Goal: Task Accomplishment & Management: Check status

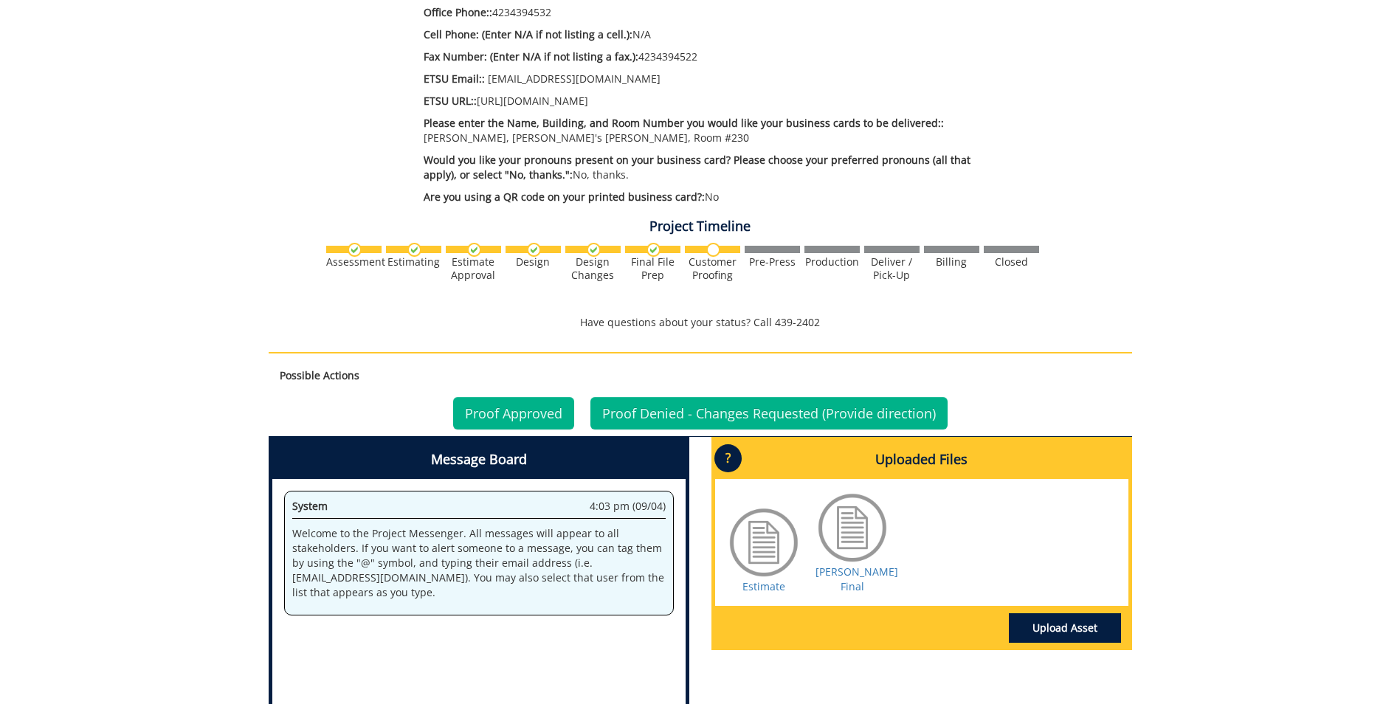
scroll to position [738, 0]
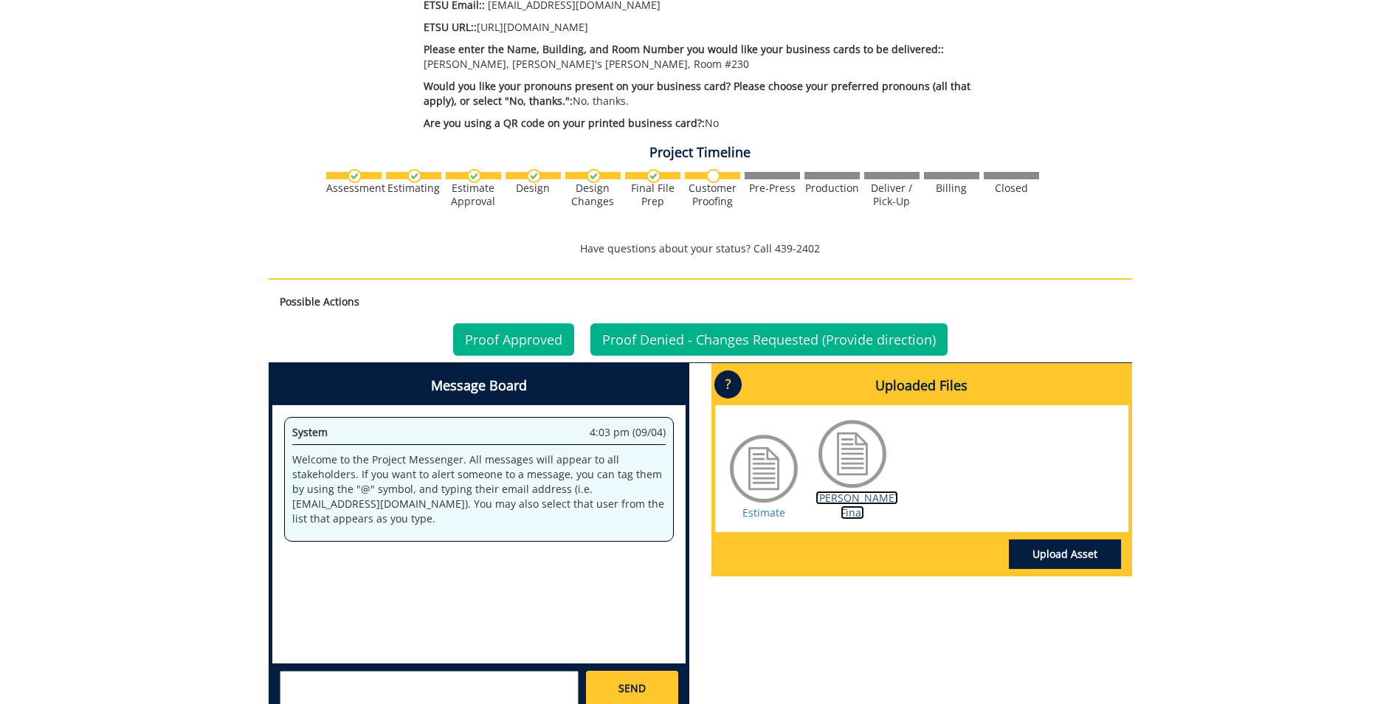
click at [864, 491] on link "[PERSON_NAME] Final" at bounding box center [857, 505] width 83 height 29
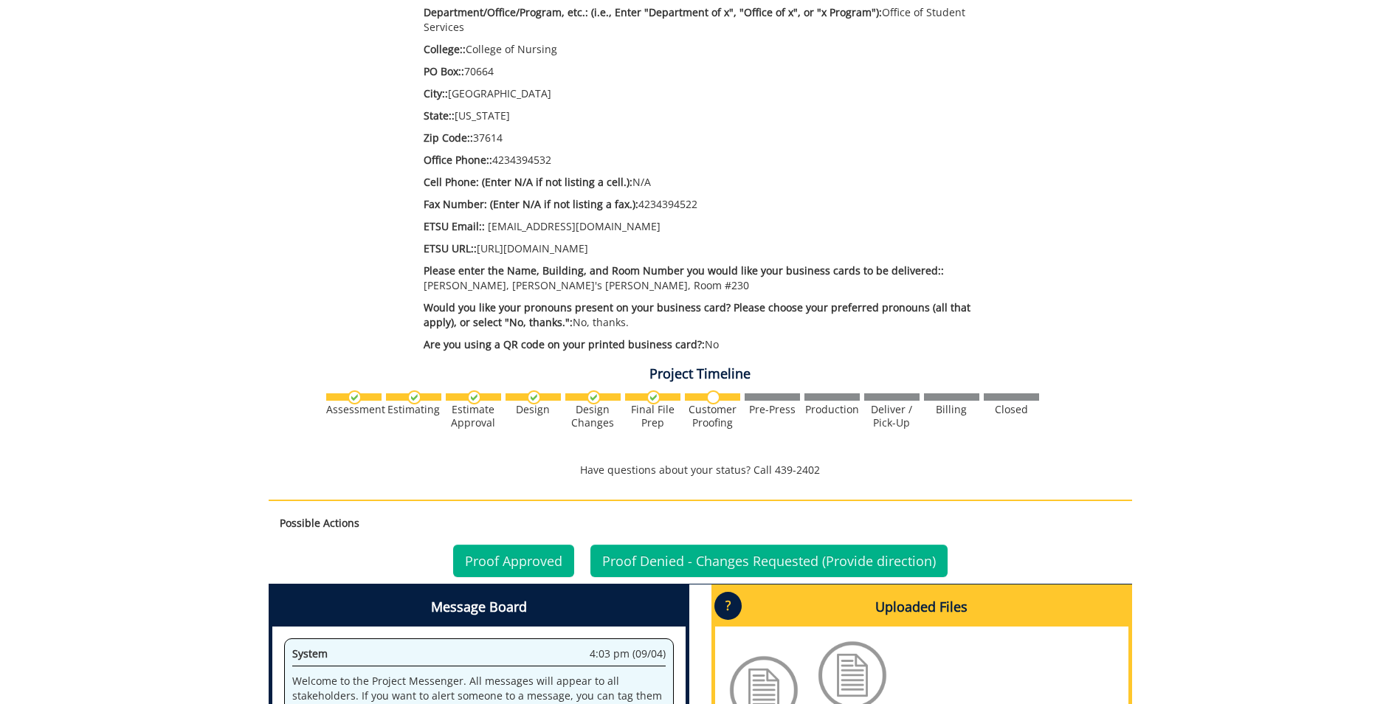
scroll to position [591, 0]
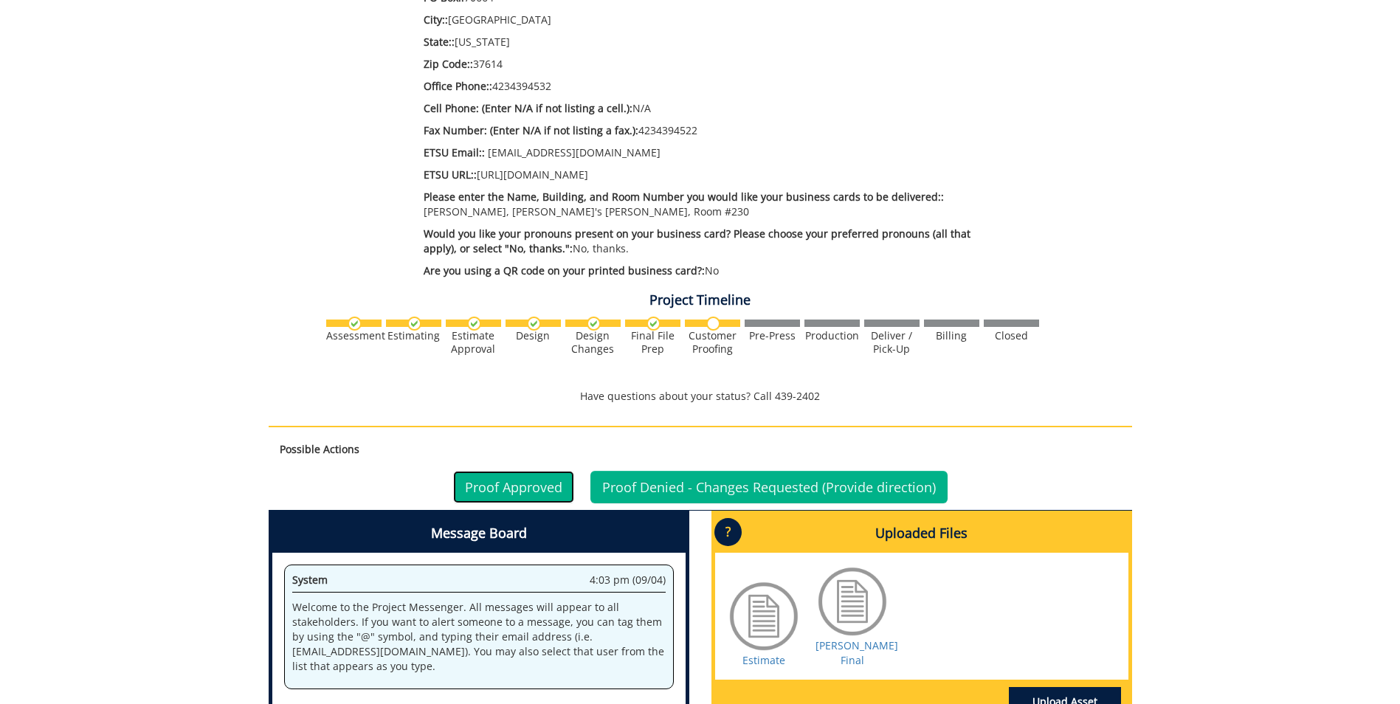
click at [503, 478] on link "Proof Approved" at bounding box center [513, 487] width 121 height 32
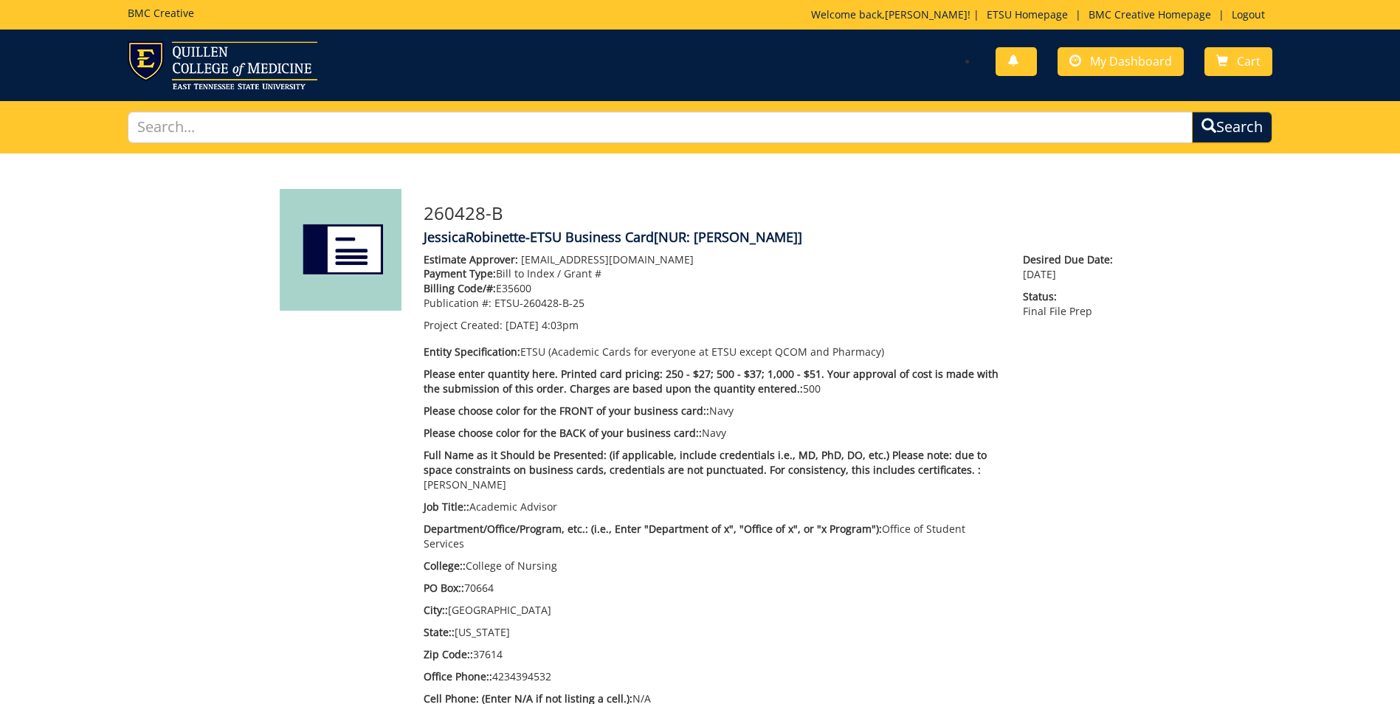
drag, startPoint x: 1205, startPoint y: 388, endPoint x: 1204, endPoint y: 64, distance: 324.1
drag, startPoint x: 1080, startPoint y: 351, endPoint x: 1085, endPoint y: -44, distance: 395.7
